Goal: Check status

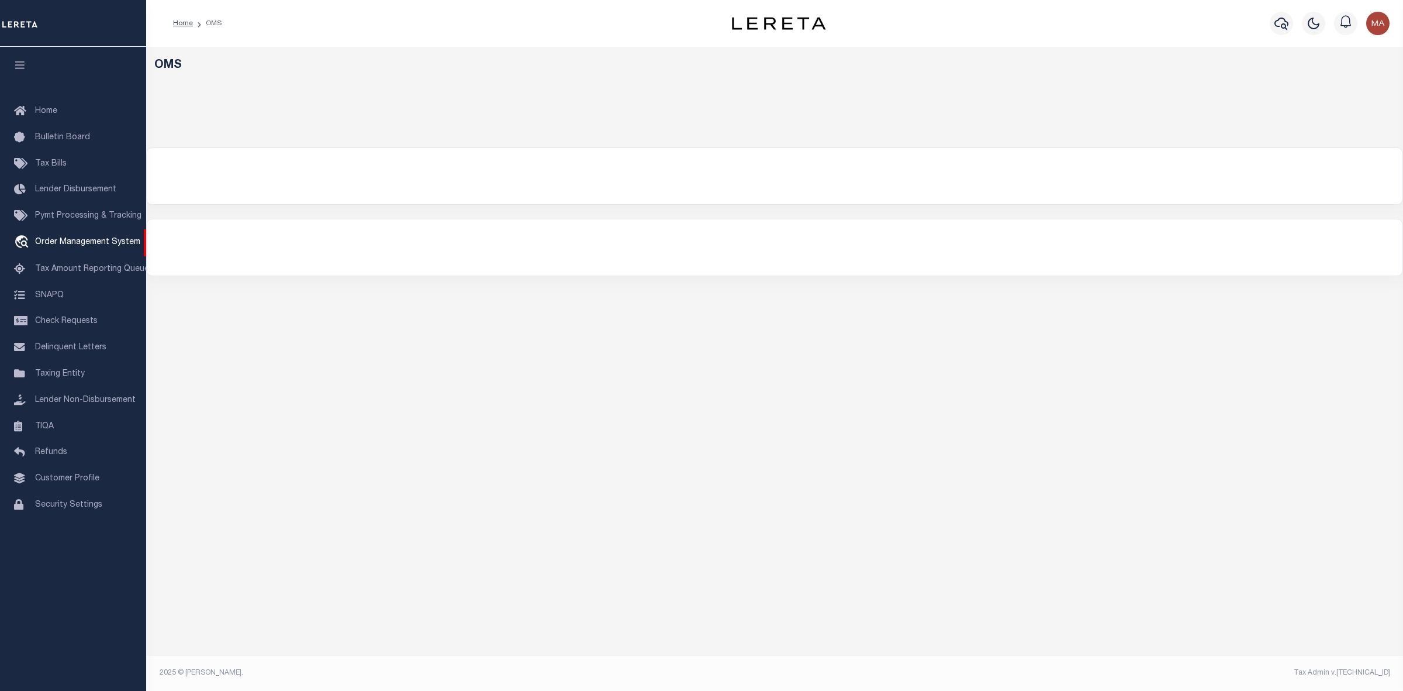
select select "200"
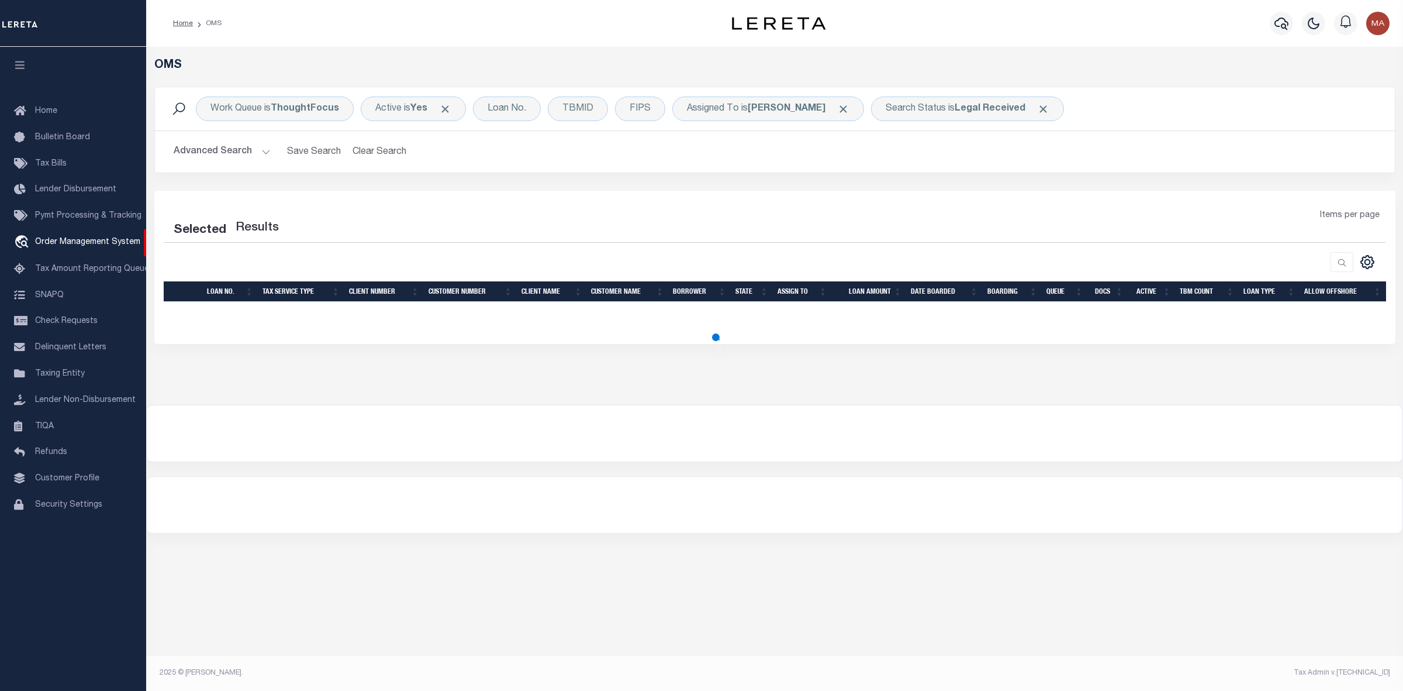
select select "200"
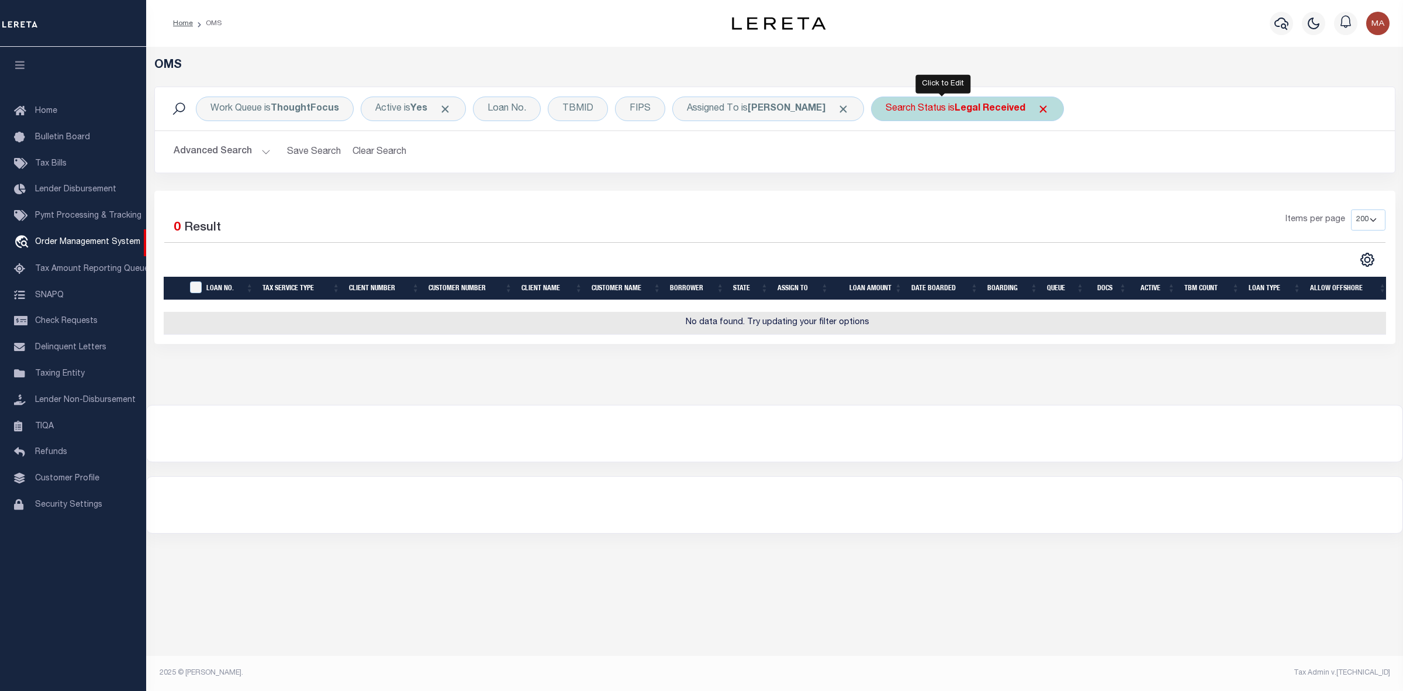
click at [981, 115] on div "Search Status is Legal Received" at bounding box center [967, 108] width 193 height 25
select select "RD"
click at [1024, 193] on input "Apply" at bounding box center [1041, 191] width 34 height 19
click at [1037, 109] on span "Click to Remove" at bounding box center [1043, 109] width 12 height 12
click at [904, 114] on div "Search Status" at bounding box center [915, 108] width 89 height 25
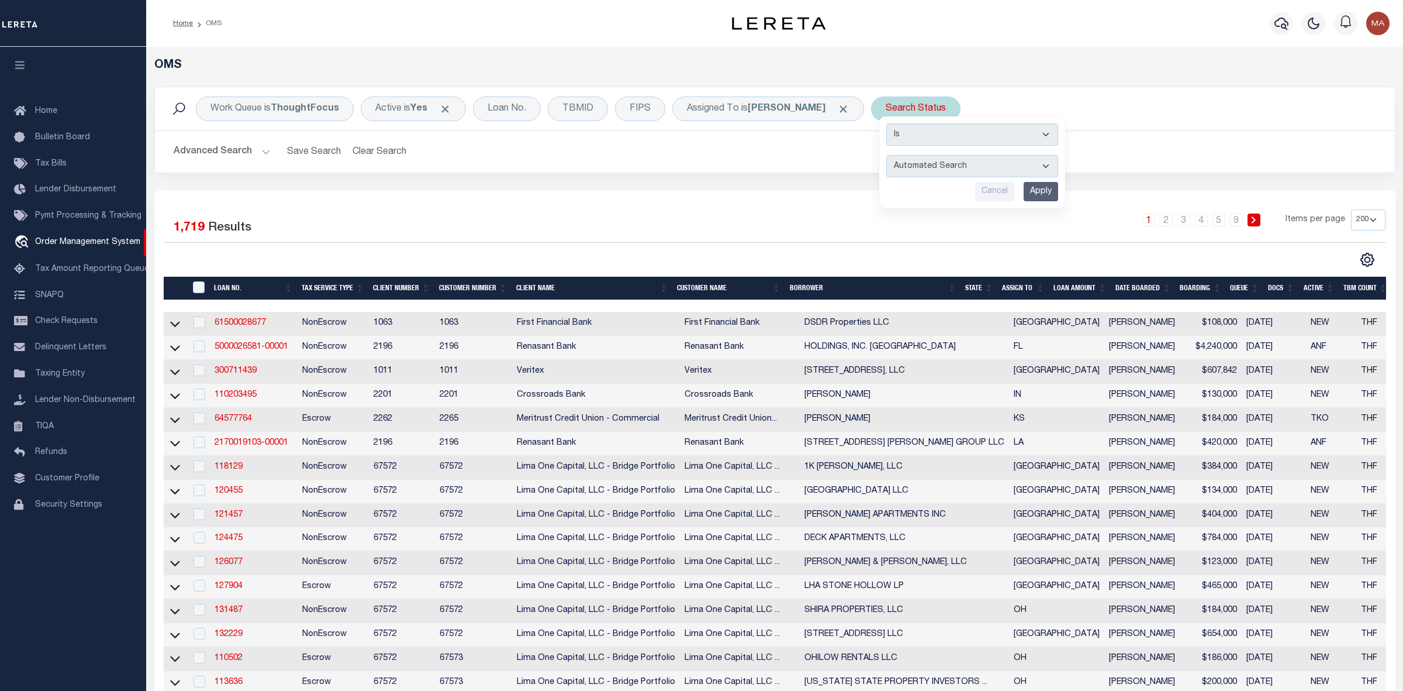
select select "IP"
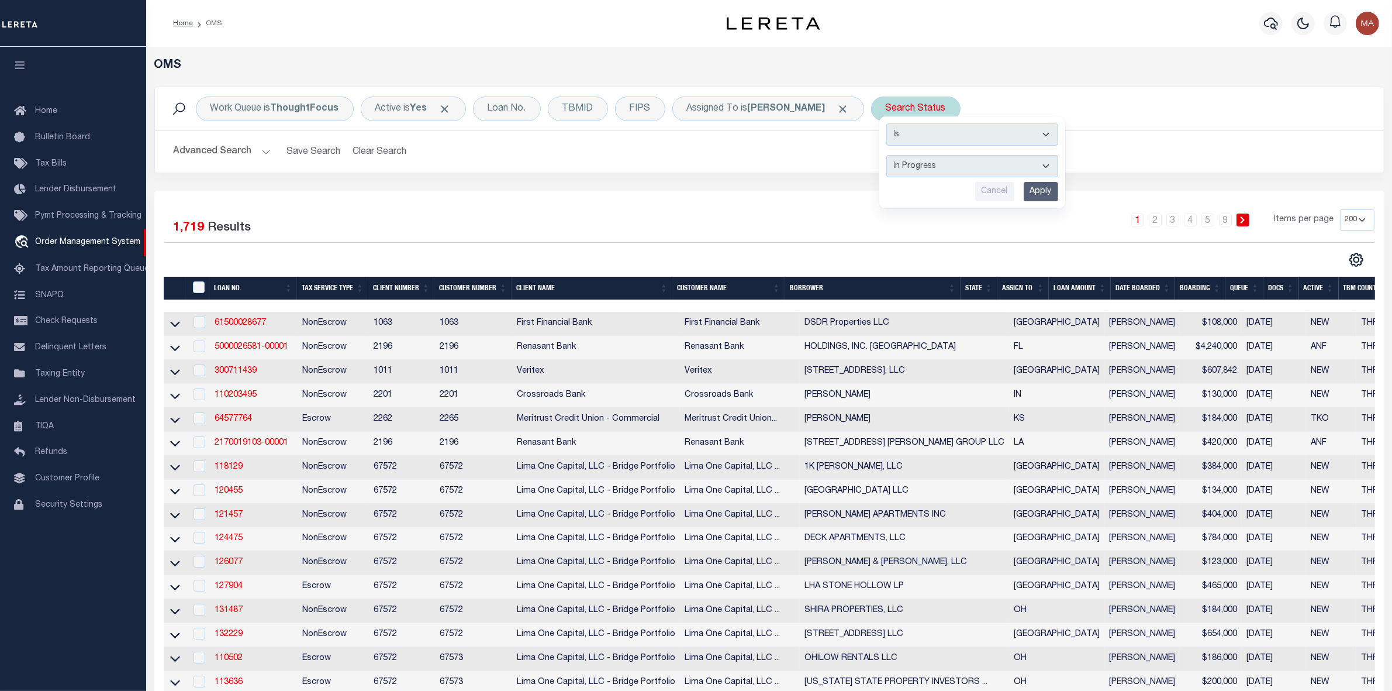
click at [1024, 190] on input "Apply" at bounding box center [1041, 191] width 34 height 19
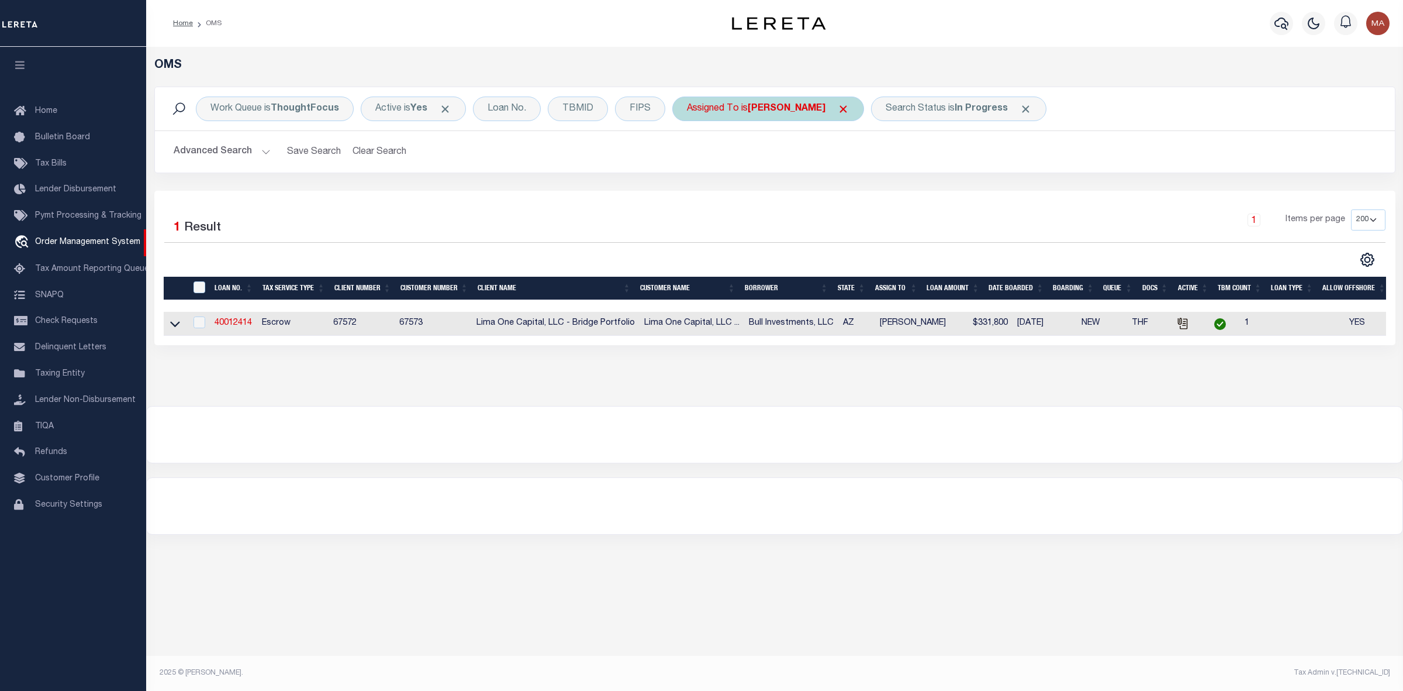
click at [837, 109] on span "Click to Remove" at bounding box center [843, 109] width 12 height 12
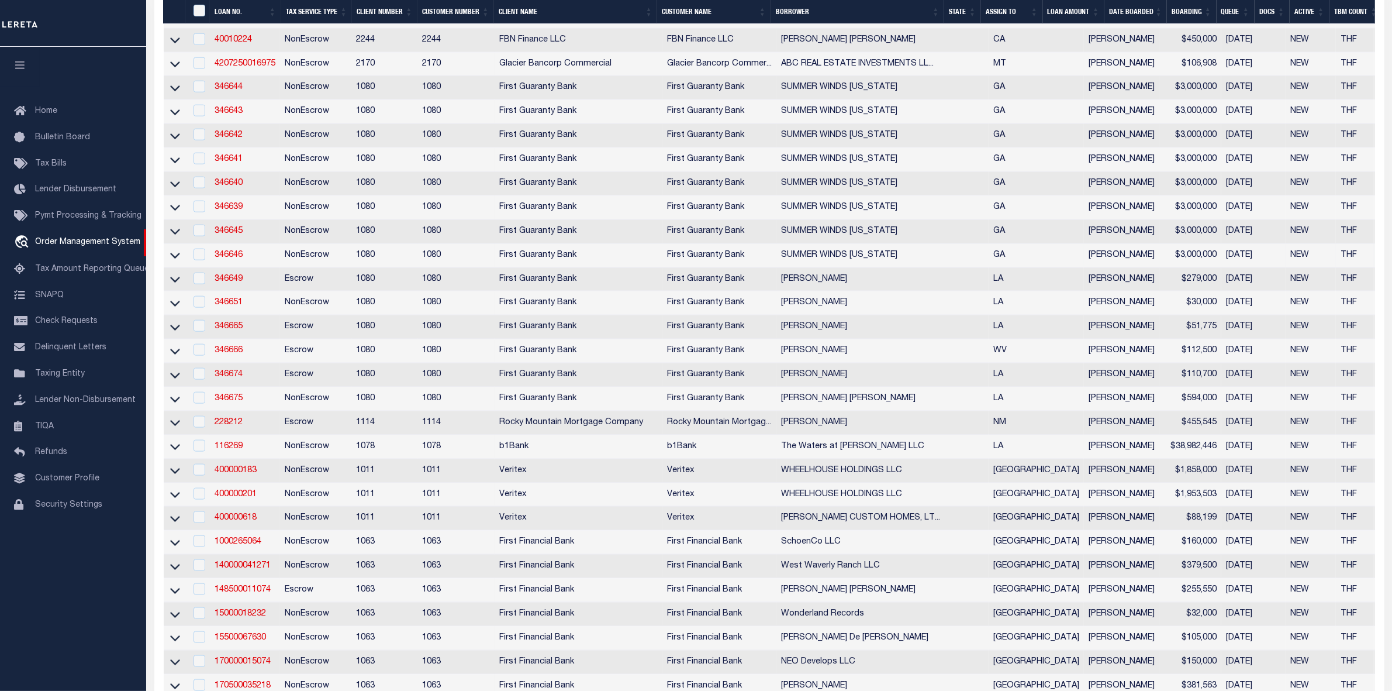
scroll to position [1316, 0]
